Goal: Task Accomplishment & Management: Use online tool/utility

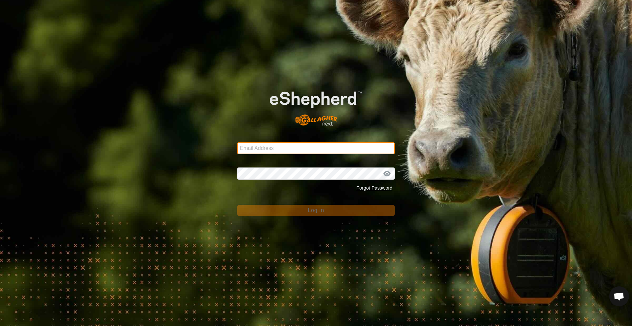
type input "[EMAIL_ADDRESS][PERSON_NAME][DOMAIN_NAME]"
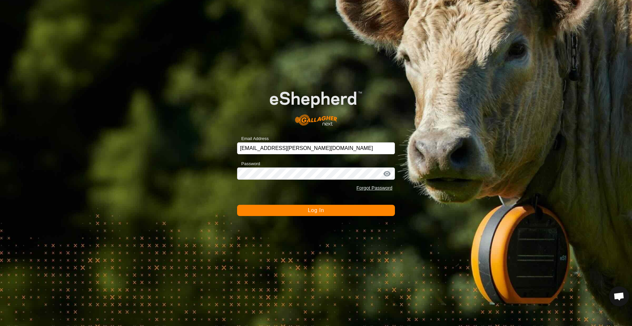
drag, startPoint x: 315, startPoint y: 212, endPoint x: 321, endPoint y: 211, distance: 6.0
click at [315, 212] on span "Log In" at bounding box center [316, 210] width 16 height 6
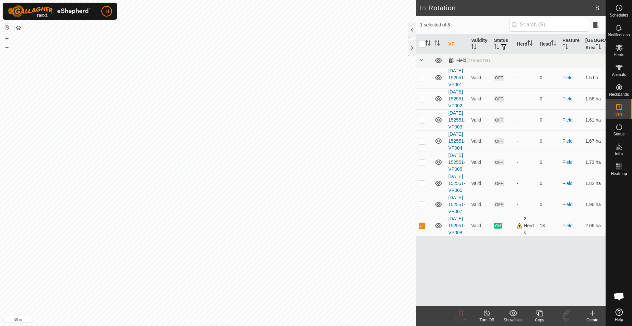
click at [539, 315] on icon at bounding box center [540, 313] width 8 height 8
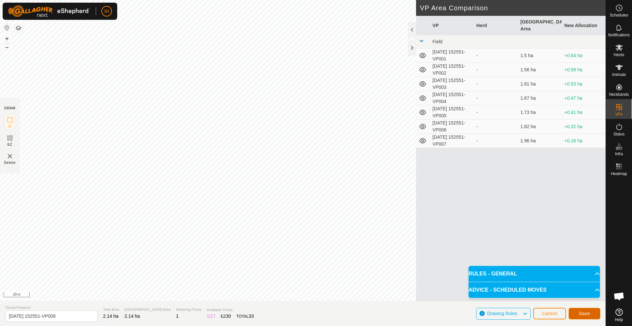
click at [589, 316] on span "Save" at bounding box center [584, 313] width 11 height 5
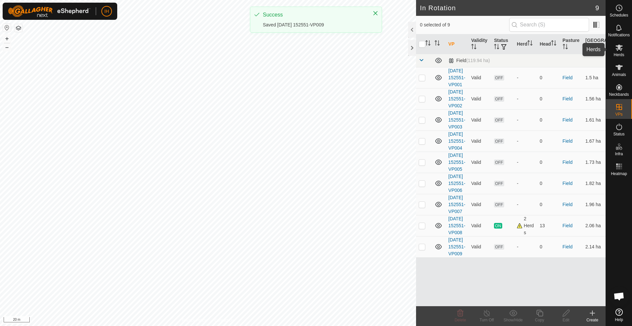
click at [620, 50] on icon at bounding box center [619, 48] width 7 height 6
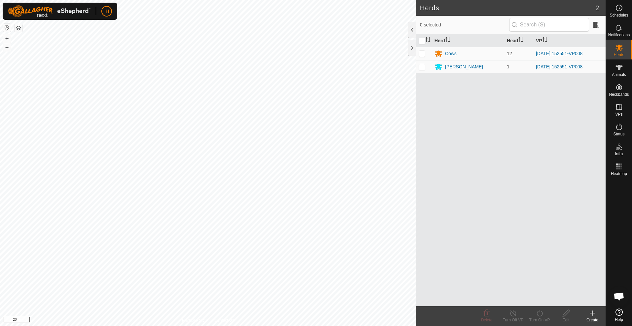
drag, startPoint x: 420, startPoint y: 52, endPoint x: 423, endPoint y: 62, distance: 11.0
click at [420, 53] on p-checkbox at bounding box center [422, 53] width 7 height 5
checkbox input "true"
click at [424, 67] on p-checkbox at bounding box center [422, 66] width 7 height 5
checkbox input "true"
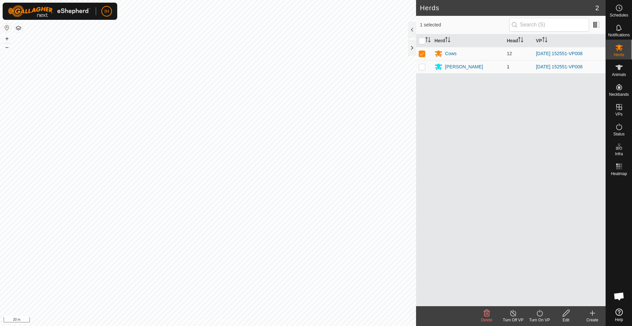
checkbox input "true"
click at [541, 314] on icon at bounding box center [540, 313] width 8 height 8
click at [544, 298] on link "Now" at bounding box center [559, 298] width 65 height 13
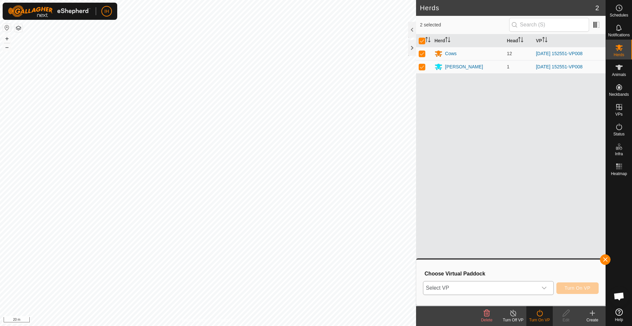
click at [504, 287] on span "Select VP" at bounding box center [480, 287] width 114 height 13
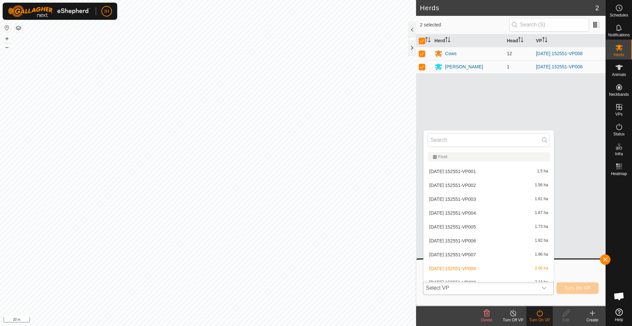
scroll to position [7, 0]
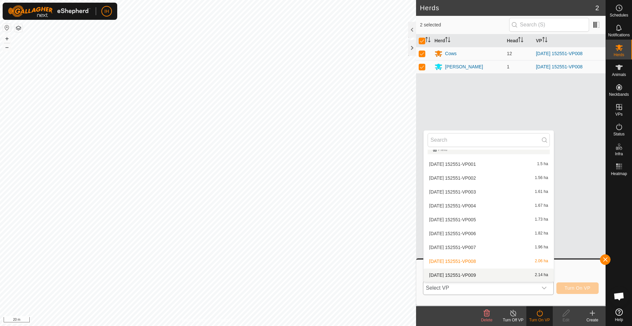
click at [489, 274] on li "2025-09-05 152551-VP009 2.14 ha" at bounding box center [489, 275] width 130 height 13
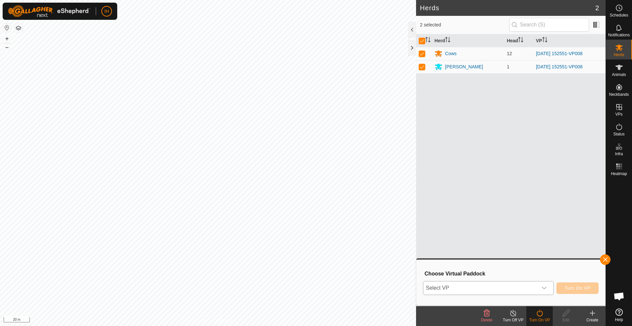
click at [543, 291] on div "dropdown trigger" at bounding box center [544, 287] width 13 height 13
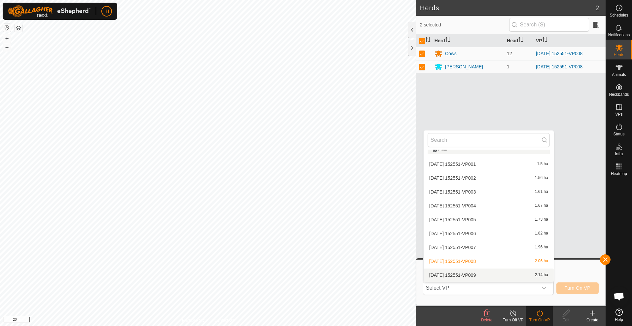
click at [473, 275] on li "2025-09-05 152551-VP009 2.14 ha" at bounding box center [489, 275] width 130 height 13
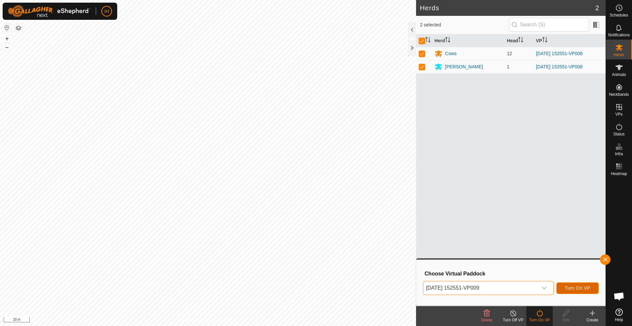
click at [586, 289] on span "Turn On VP" at bounding box center [578, 287] width 26 height 5
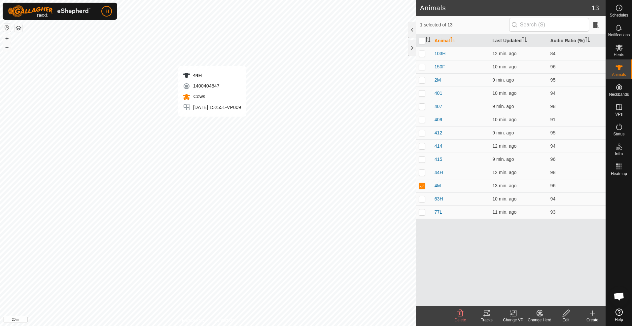
checkbox input "true"
checkbox input "false"
click at [553, 41] on th "Audio Ratio (%)" at bounding box center [577, 40] width 58 height 13
click at [421, 105] on p-checkbox at bounding box center [422, 106] width 7 height 5
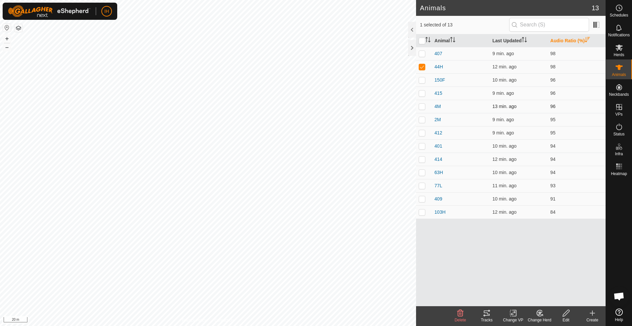
checkbox input "true"
click at [487, 316] on icon at bounding box center [487, 313] width 8 height 8
